Goal: Check status: Check status

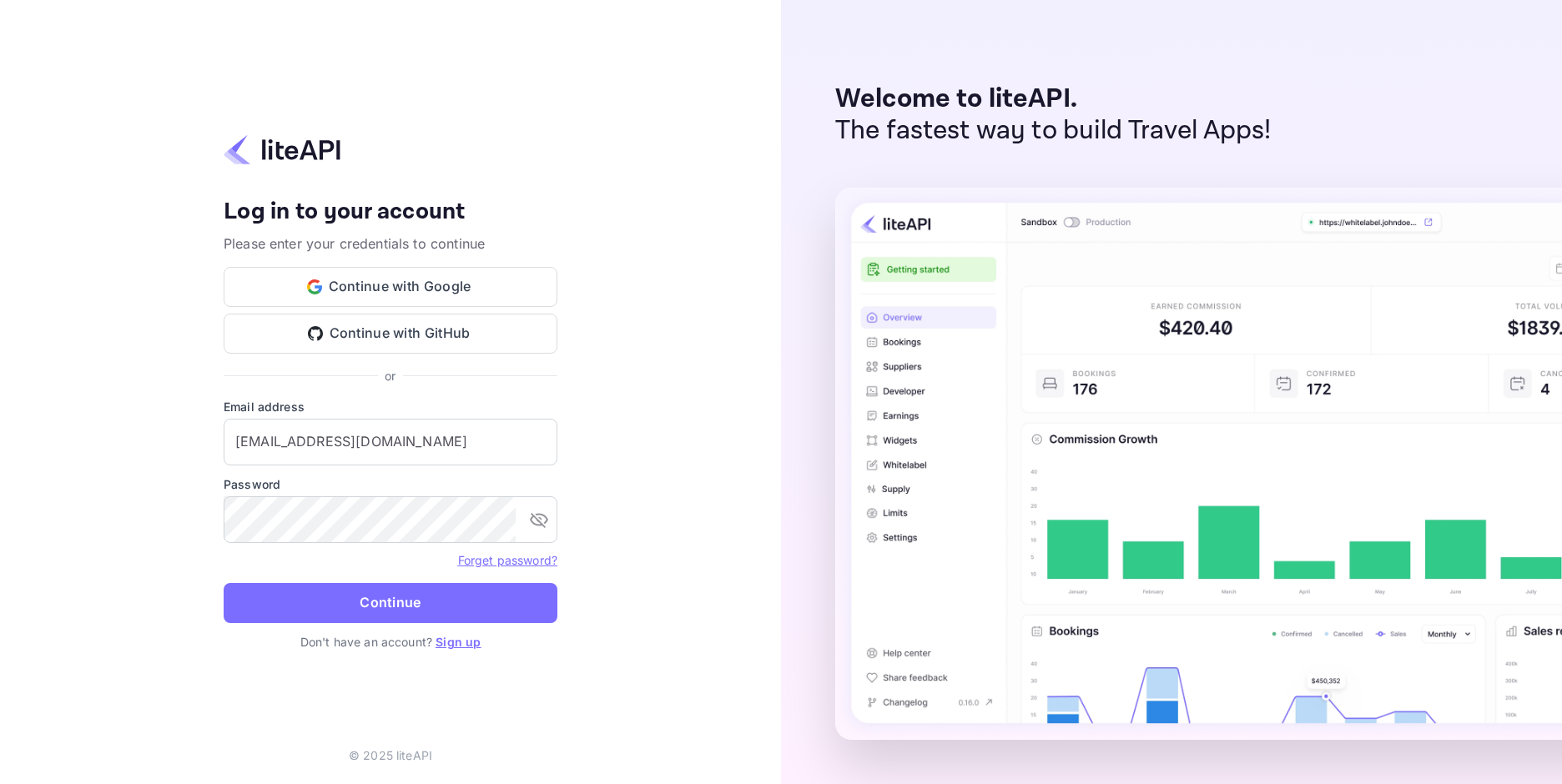
click at [379, 596] on button "Continue" at bounding box center [390, 603] width 334 height 40
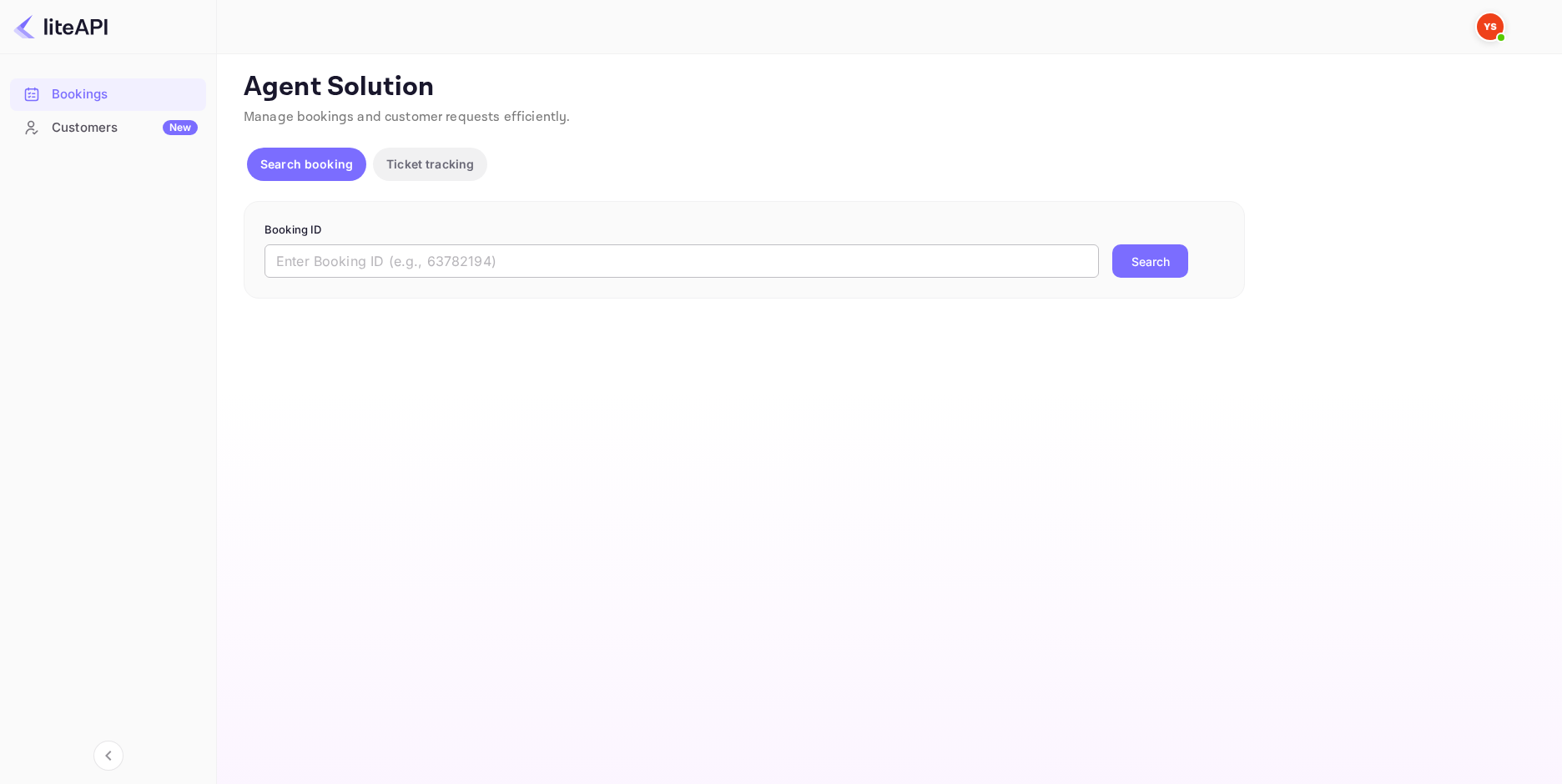
click at [425, 269] on input "text" at bounding box center [681, 261] width 835 height 34
paste input "8941520"
type input "8941520"
click at [1142, 256] on button "Search" at bounding box center [1151, 261] width 76 height 34
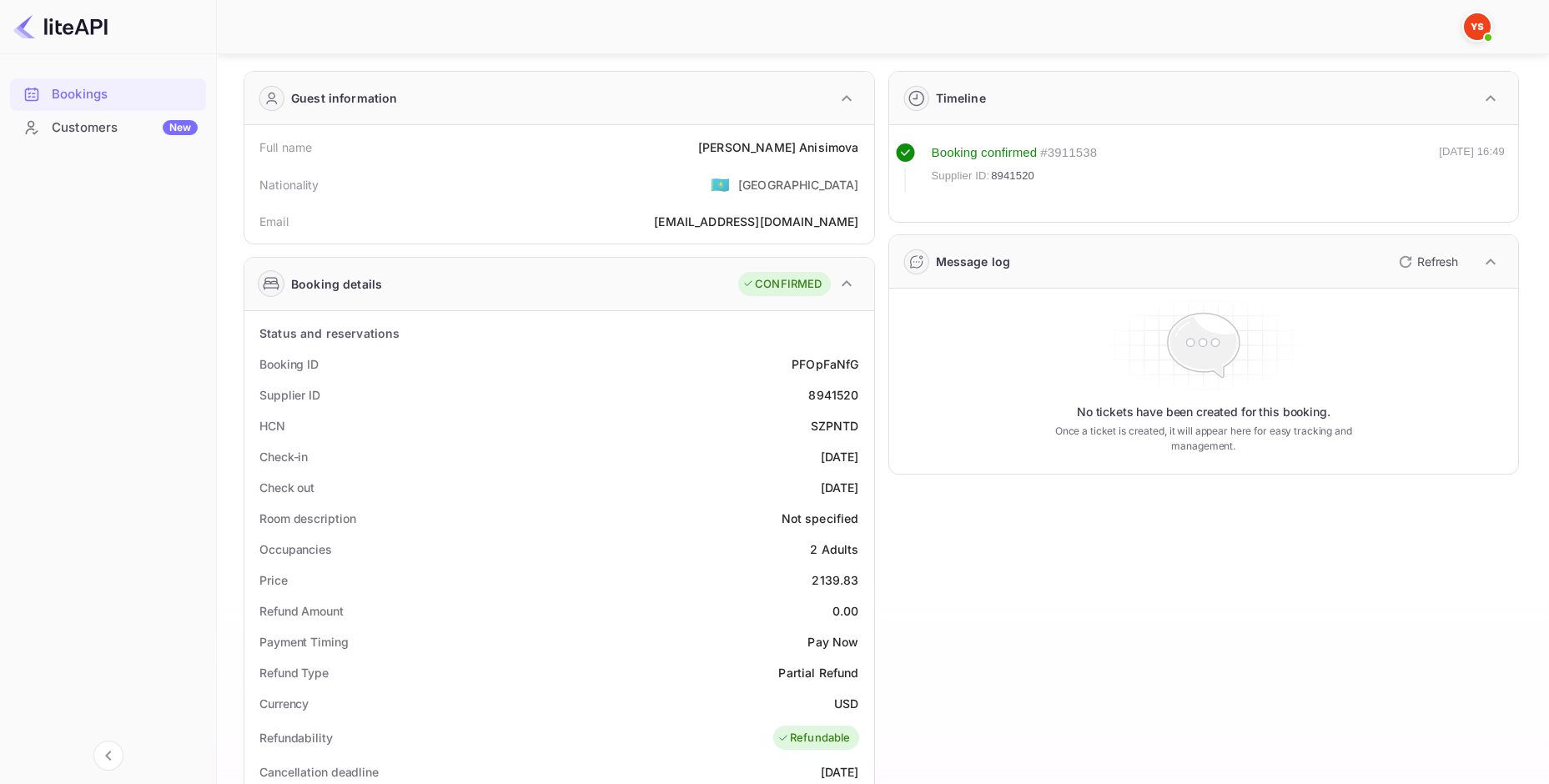
scroll to position [111, 0]
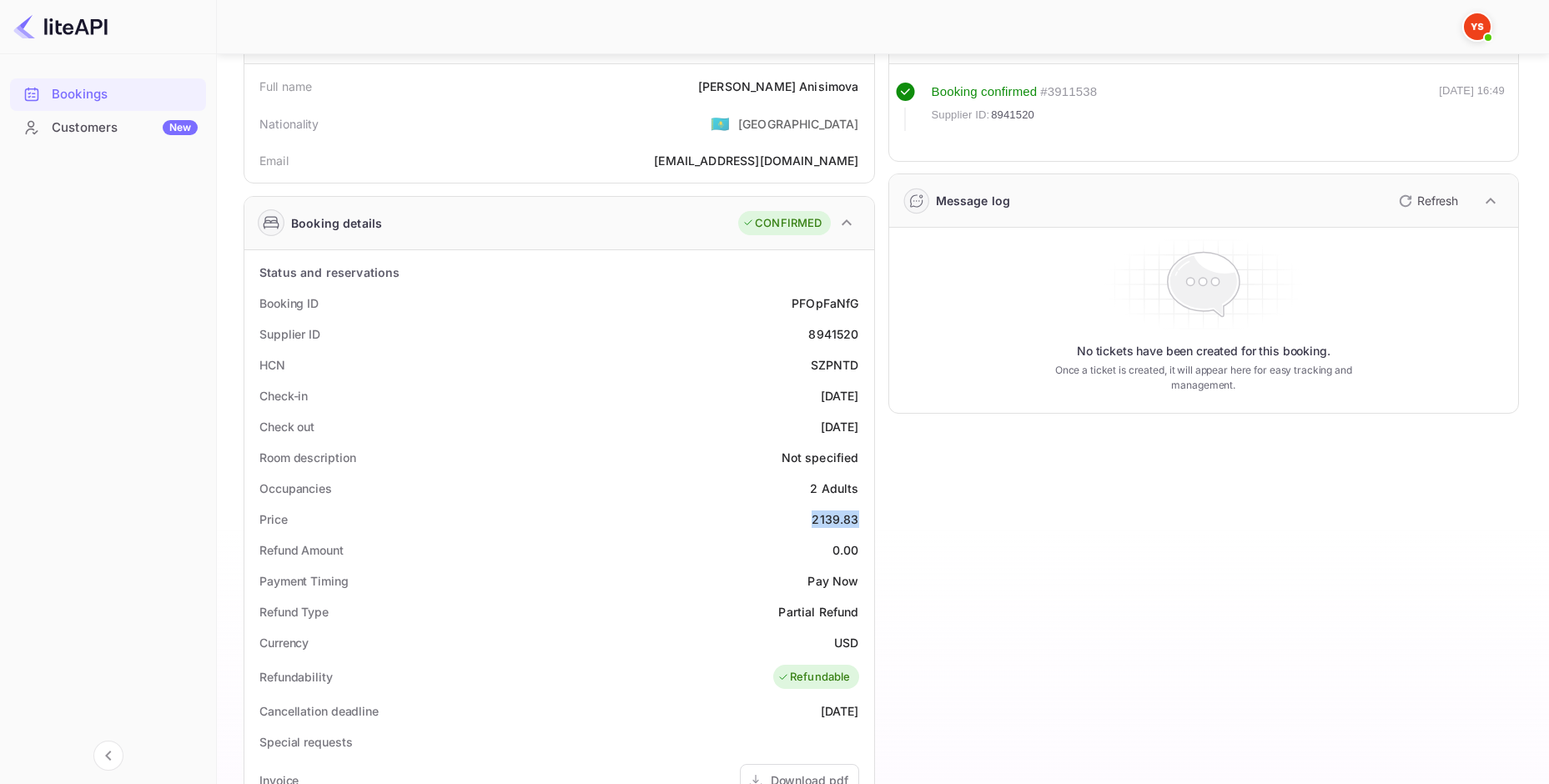
drag, startPoint x: 857, startPoint y: 522, endPoint x: 798, endPoint y: 520, distance: 59.0
click at [798, 520] on div "Price 2139.83" at bounding box center [560, 520] width 617 height 31
copy div "2139.83"
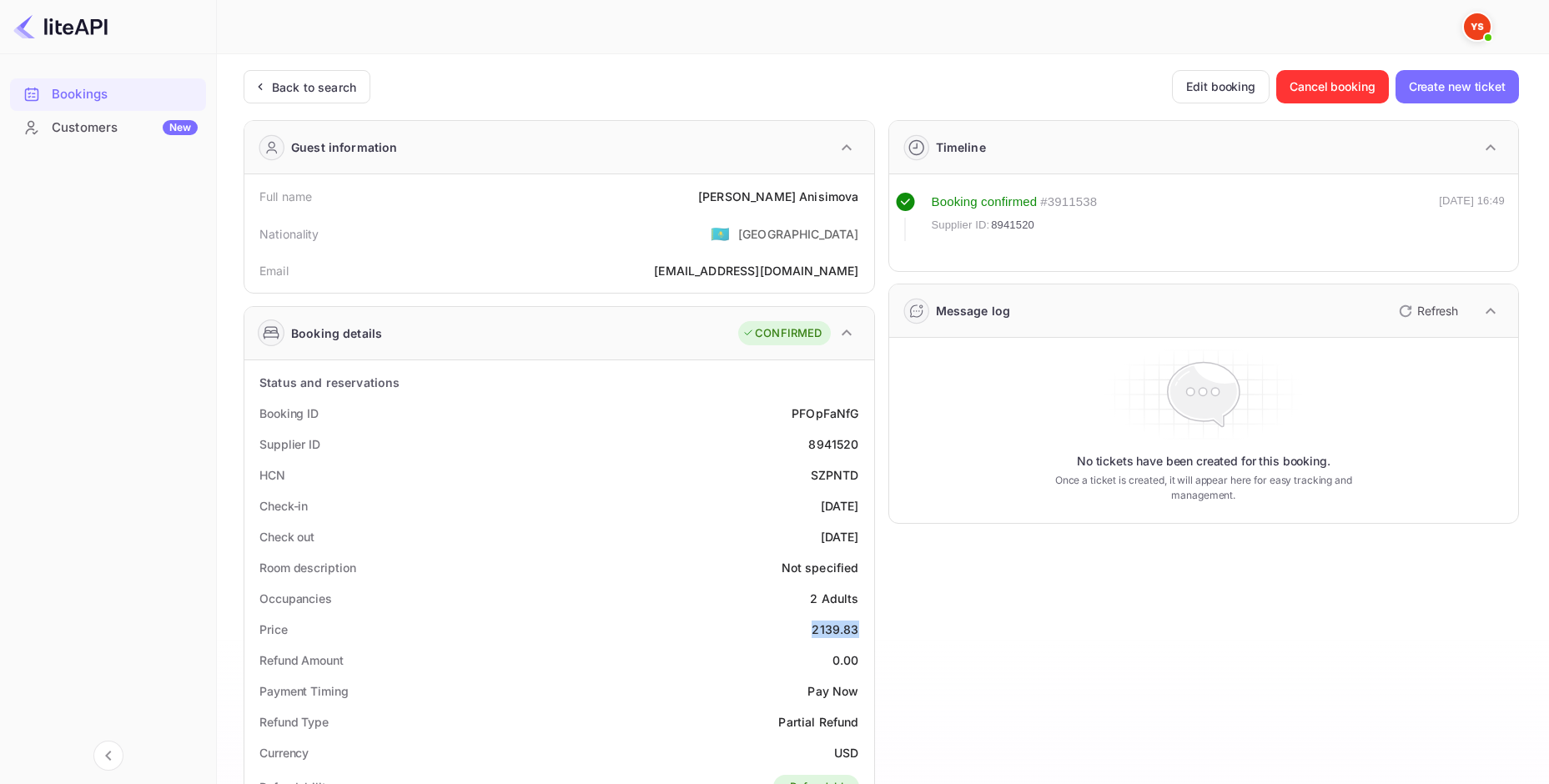
scroll to position [0, 0]
click at [290, 90] on div "Back to search" at bounding box center [314, 87] width 84 height 17
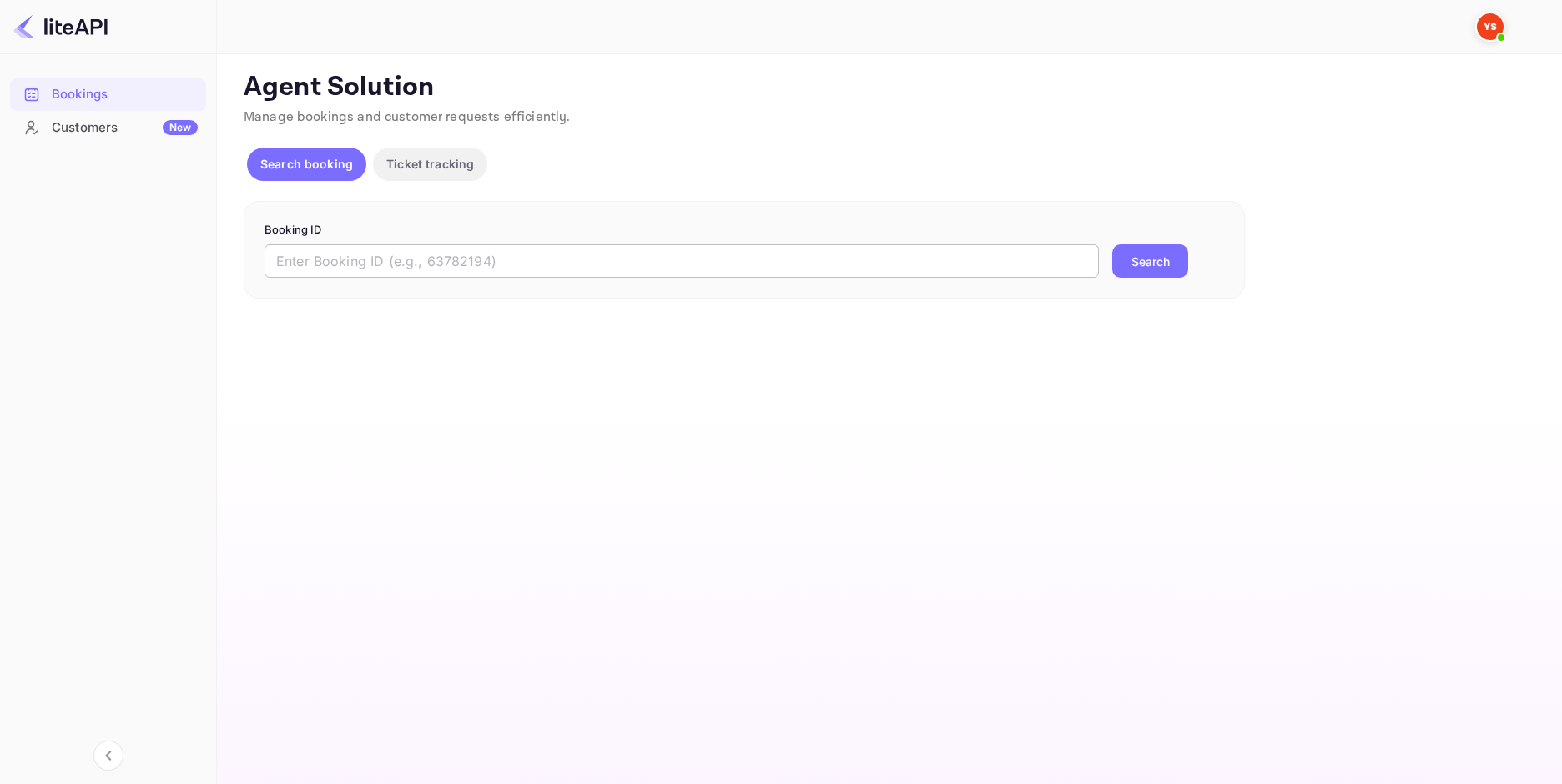
click at [514, 263] on input "text" at bounding box center [681, 261] width 835 height 34
paste input "9178019"
type input "9178019"
click at [1113, 244] on button "Search" at bounding box center [1151, 261] width 76 height 34
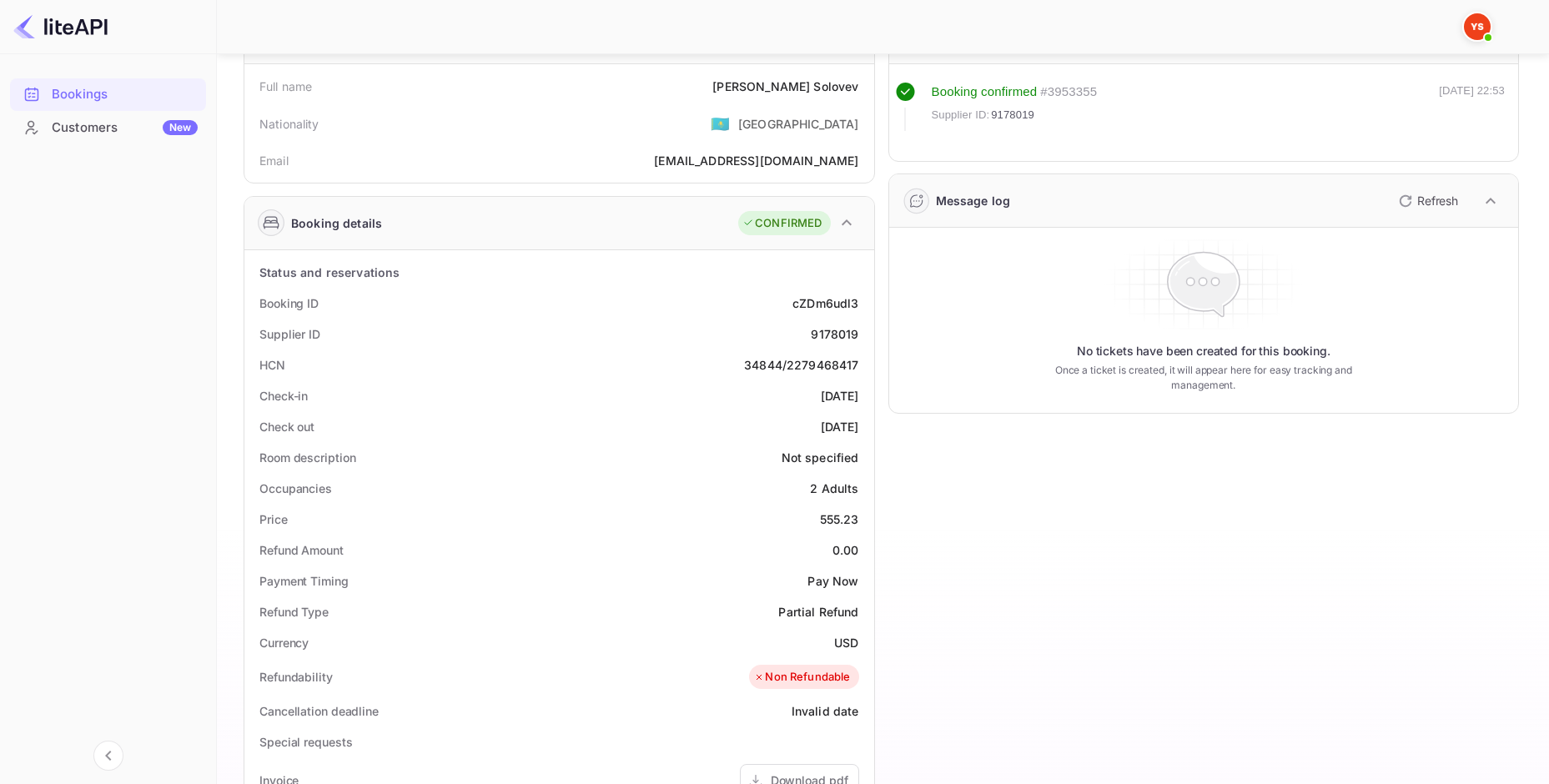
scroll to position [167, 0]
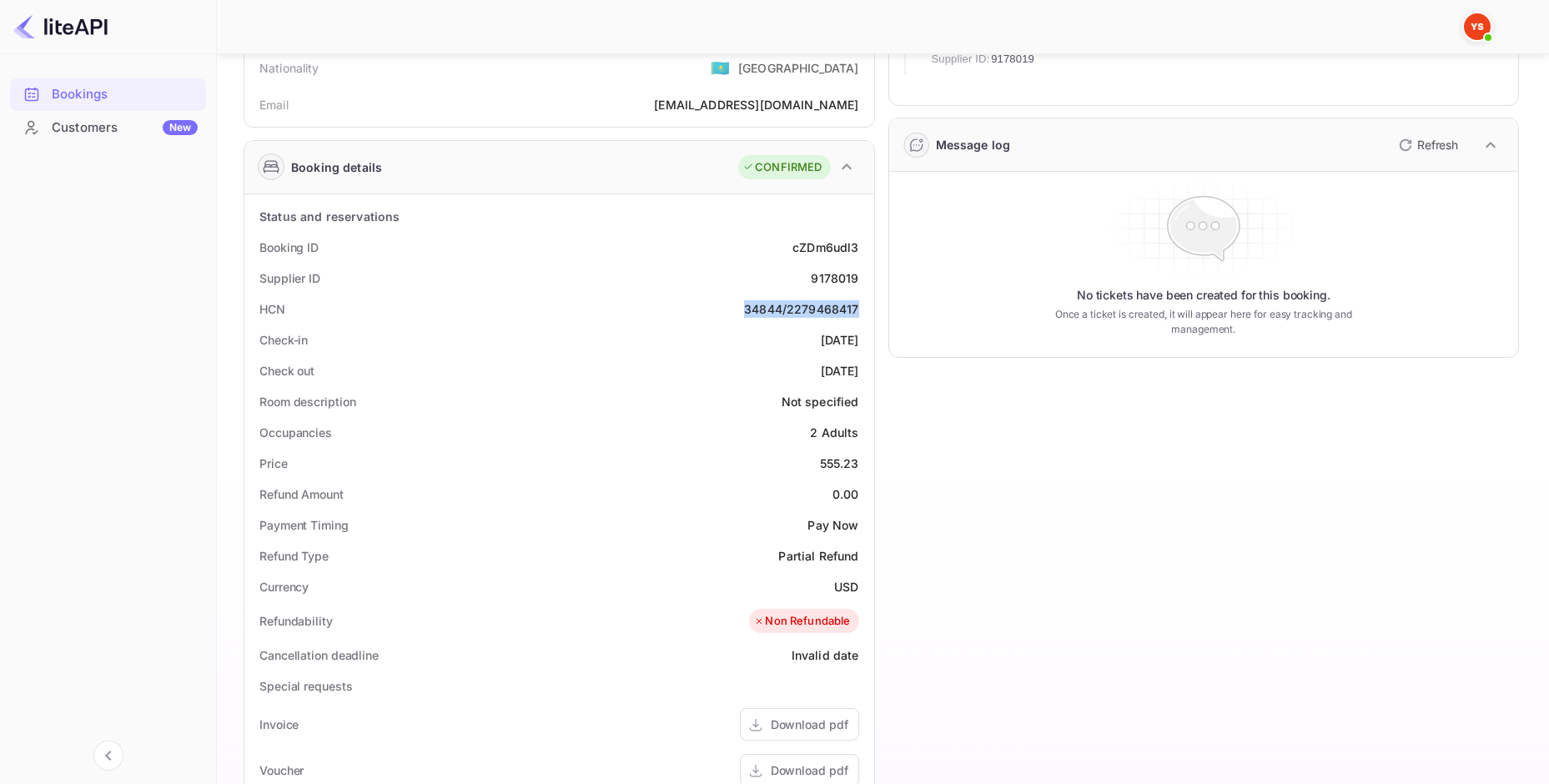
drag, startPoint x: 748, startPoint y: 303, endPoint x: 871, endPoint y: 305, distance: 123.0
click at [871, 305] on div "Status and reservations Booking ID cZDm6udl3 Supplier ID 9178019 HCN 34844/2279…" at bounding box center [559, 653] width 630 height 919
click at [794, 310] on div "34844/2279468417" at bounding box center [801, 309] width 114 height 17
drag, startPoint x: 788, startPoint y: 306, endPoint x: 836, endPoint y: 308, distance: 48.0
click at [832, 308] on div "34844/2279468417" at bounding box center [801, 309] width 114 height 17
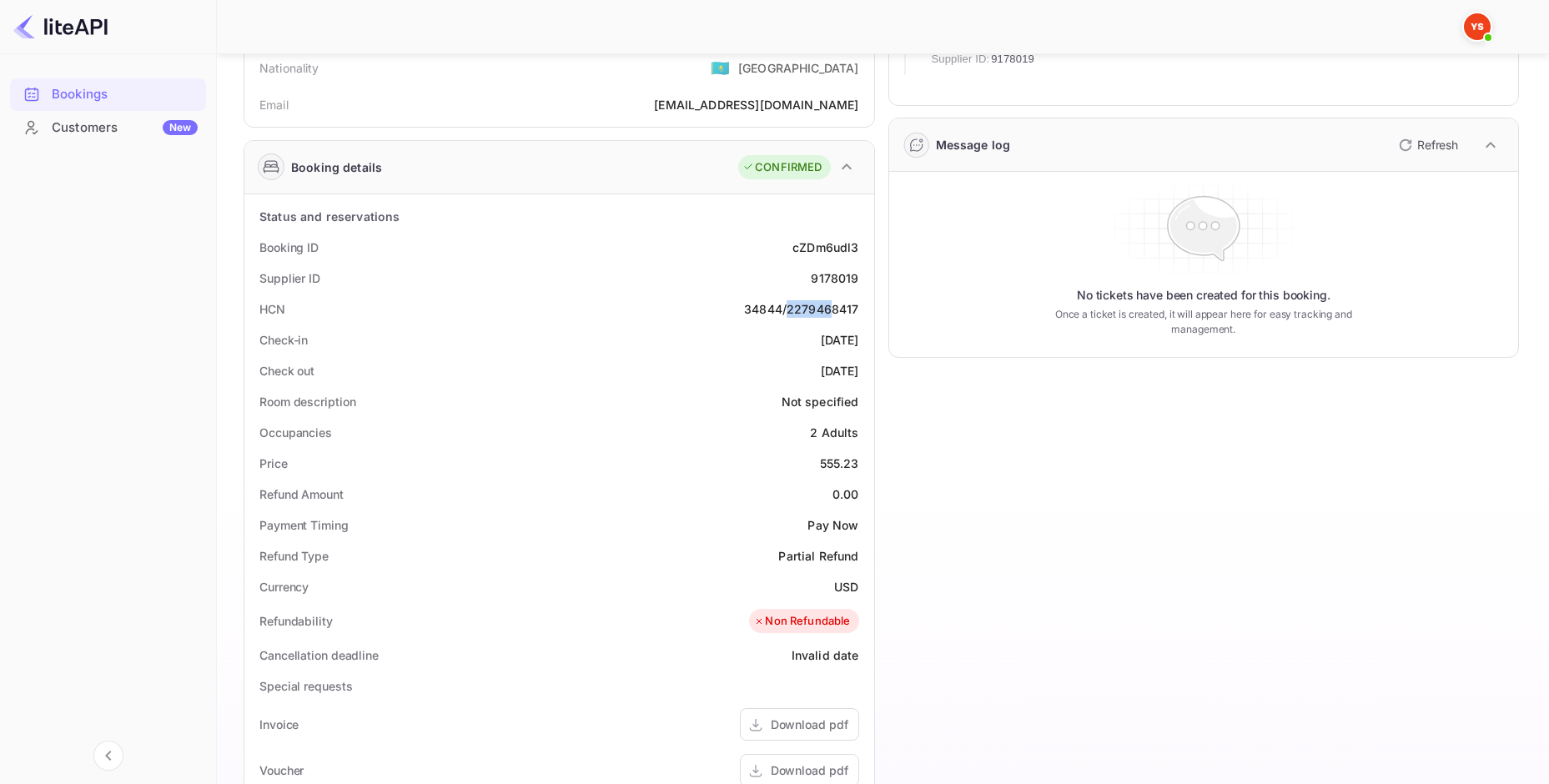
click at [794, 312] on div "34844/2279468417" at bounding box center [801, 309] width 114 height 17
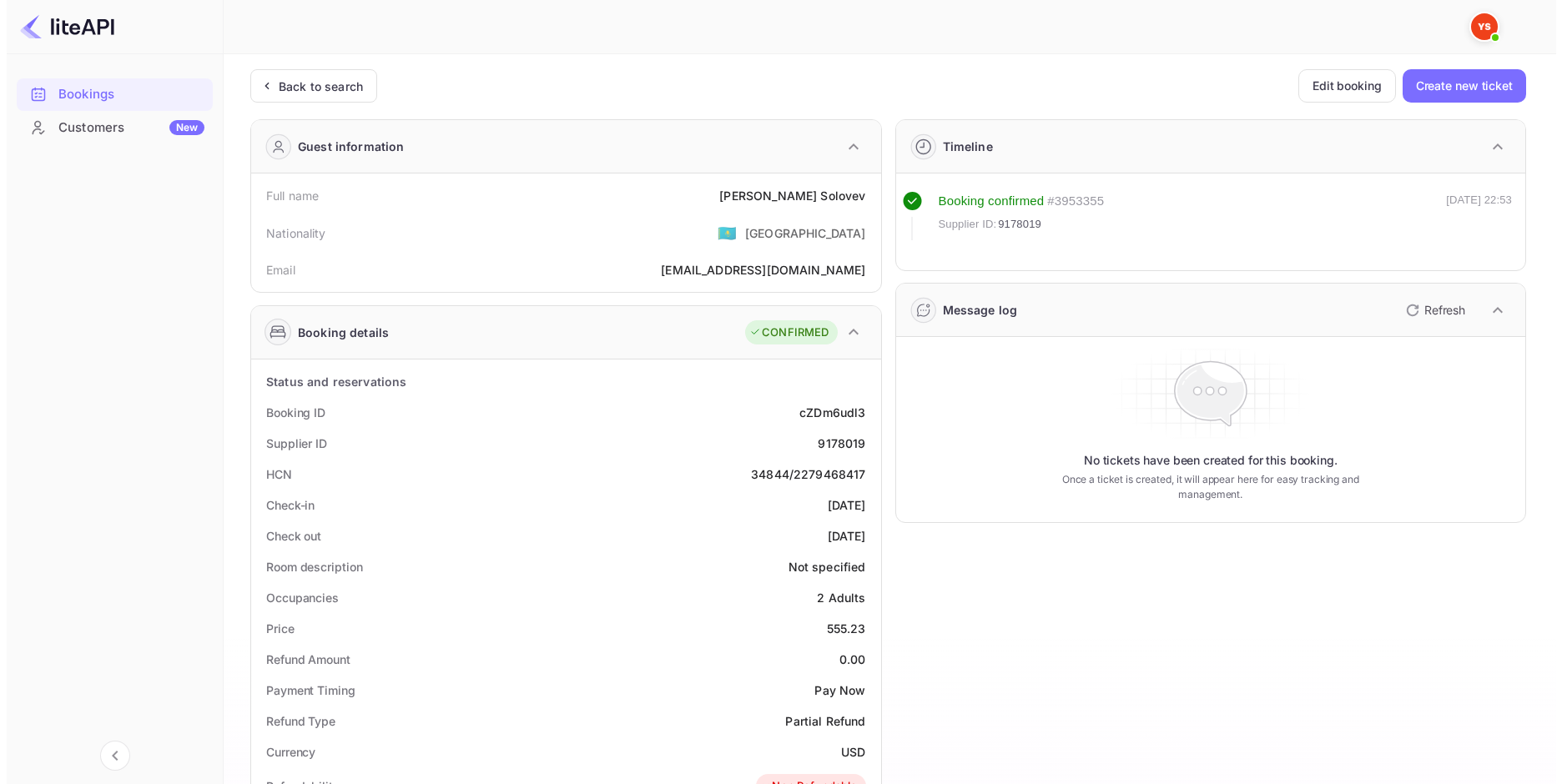
scroll to position [0, 0]
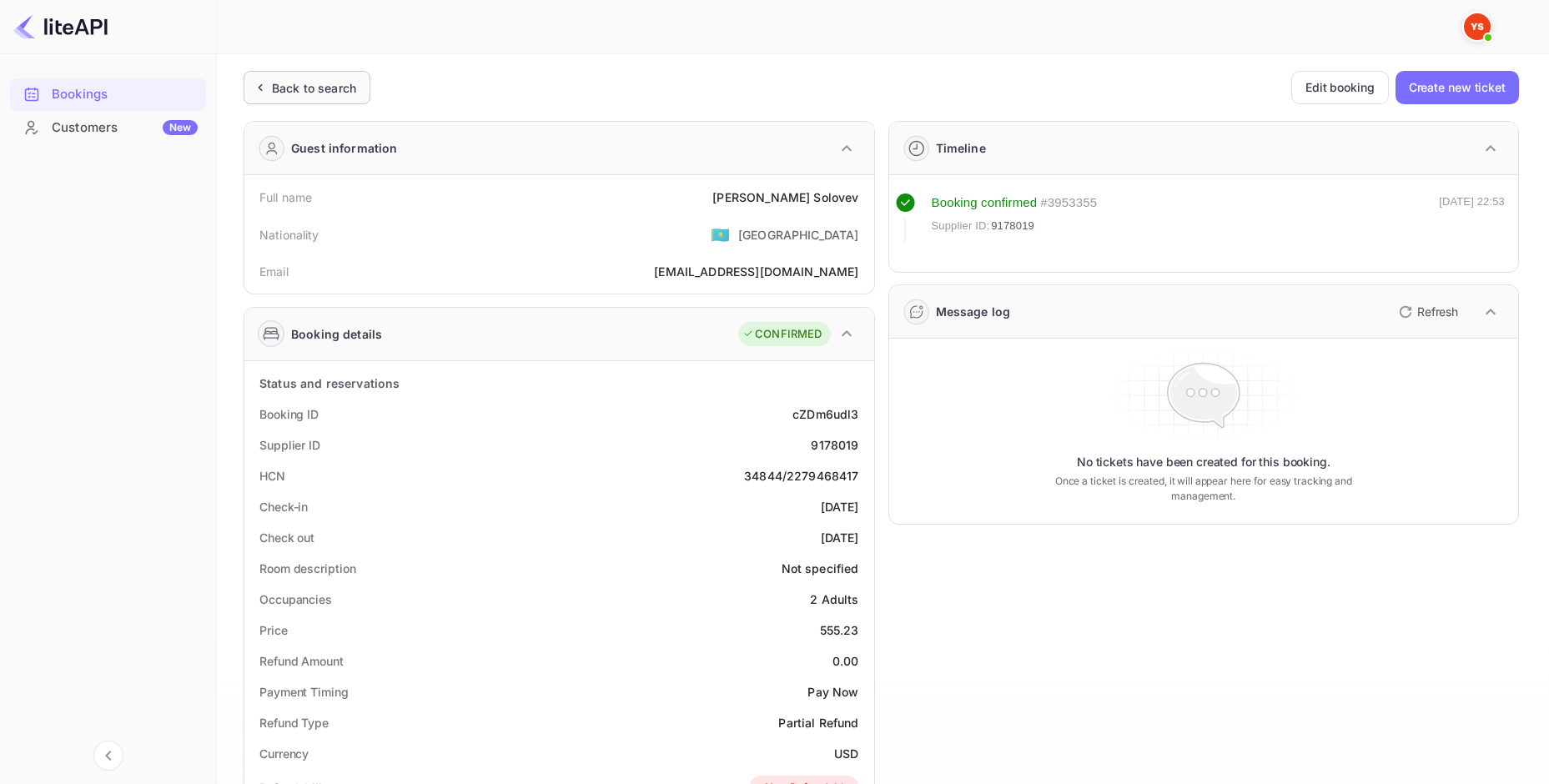
click at [367, 104] on div "Back to search Edit booking Create new ticket Guest information Full name [PERS…" at bounding box center [881, 682] width 1275 height 1222
click at [333, 94] on div "Back to search" at bounding box center [314, 87] width 84 height 17
